Goal: Transaction & Acquisition: Download file/media

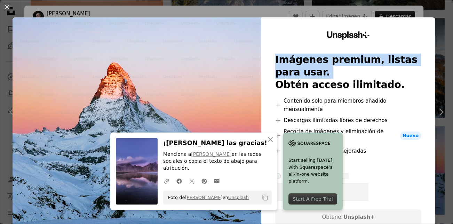
drag, startPoint x: 0, startPoint y: 0, endPoint x: 392, endPoint y: 17, distance: 392.4
click at [392, 17] on div "An X shape An X shape Cerrar ¡[PERSON_NAME] las gracias! Menciona a [PERSON_NAM…" at bounding box center [226, 112] width 453 height 224
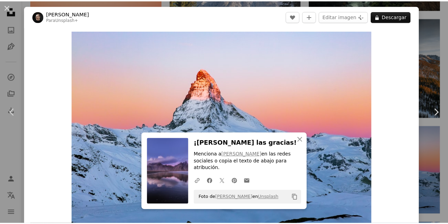
scroll to position [436, 0]
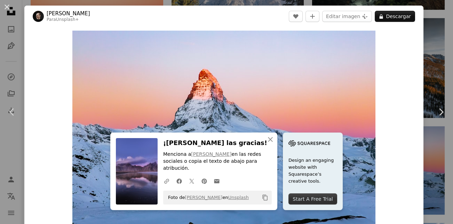
click at [436, 30] on div "An X shape Chevron left Chevron right An X shape Cerrar ¡[PERSON_NAME] las grac…" at bounding box center [226, 112] width 453 height 224
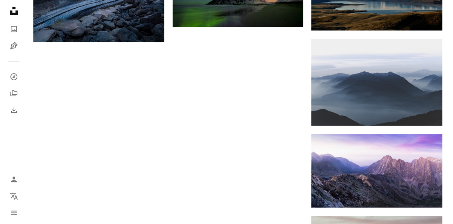
scroll to position [806, 0]
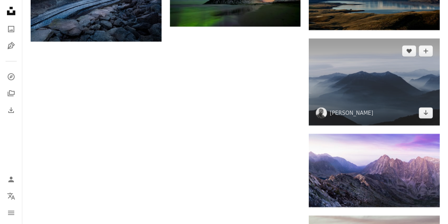
click at [353, 94] on img at bounding box center [374, 82] width 131 height 87
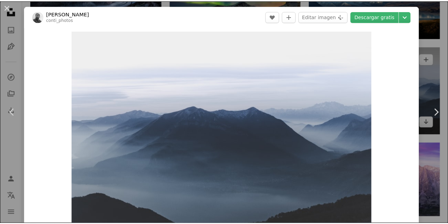
scroll to position [1, 0]
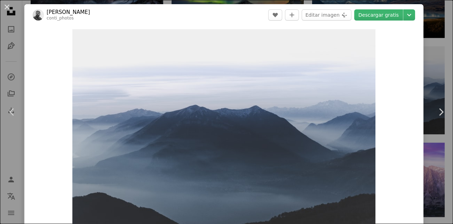
click at [427, 78] on div "An X shape Chevron left Chevron right [PERSON_NAME] conti_photos A heart A plus…" at bounding box center [226, 112] width 453 height 224
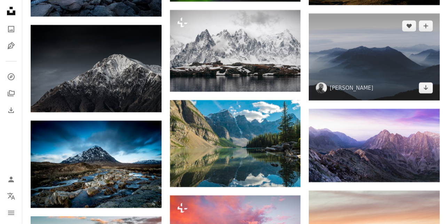
scroll to position [832, 0]
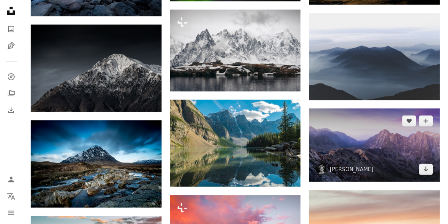
click at [416, 141] on img at bounding box center [374, 145] width 131 height 73
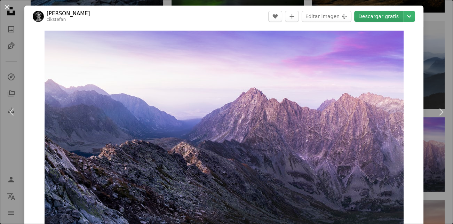
click at [380, 14] on link "Descargar gratis" at bounding box center [378, 16] width 49 height 11
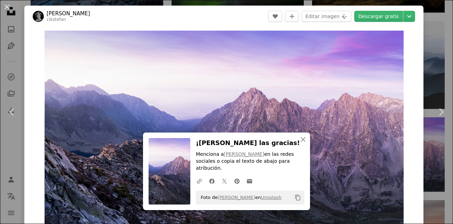
click at [439, 24] on div "An X shape Chevron left Chevron right An X shape Cerrar ¡[PERSON_NAME] las grac…" at bounding box center [226, 112] width 453 height 224
